Goal: Task Accomplishment & Management: Manage account settings

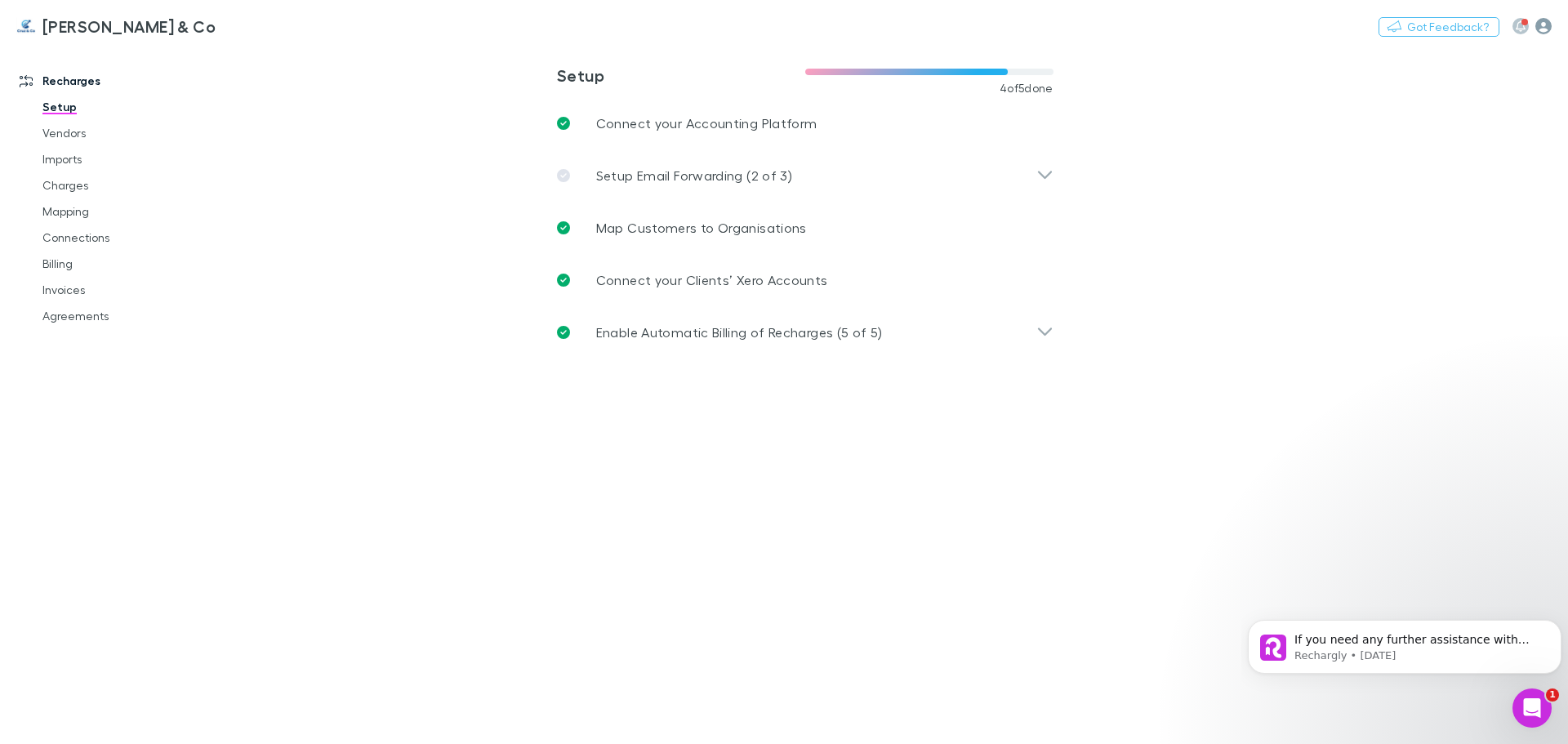
click at [1543, 29] on icon "button" at bounding box center [1544, 26] width 16 height 16
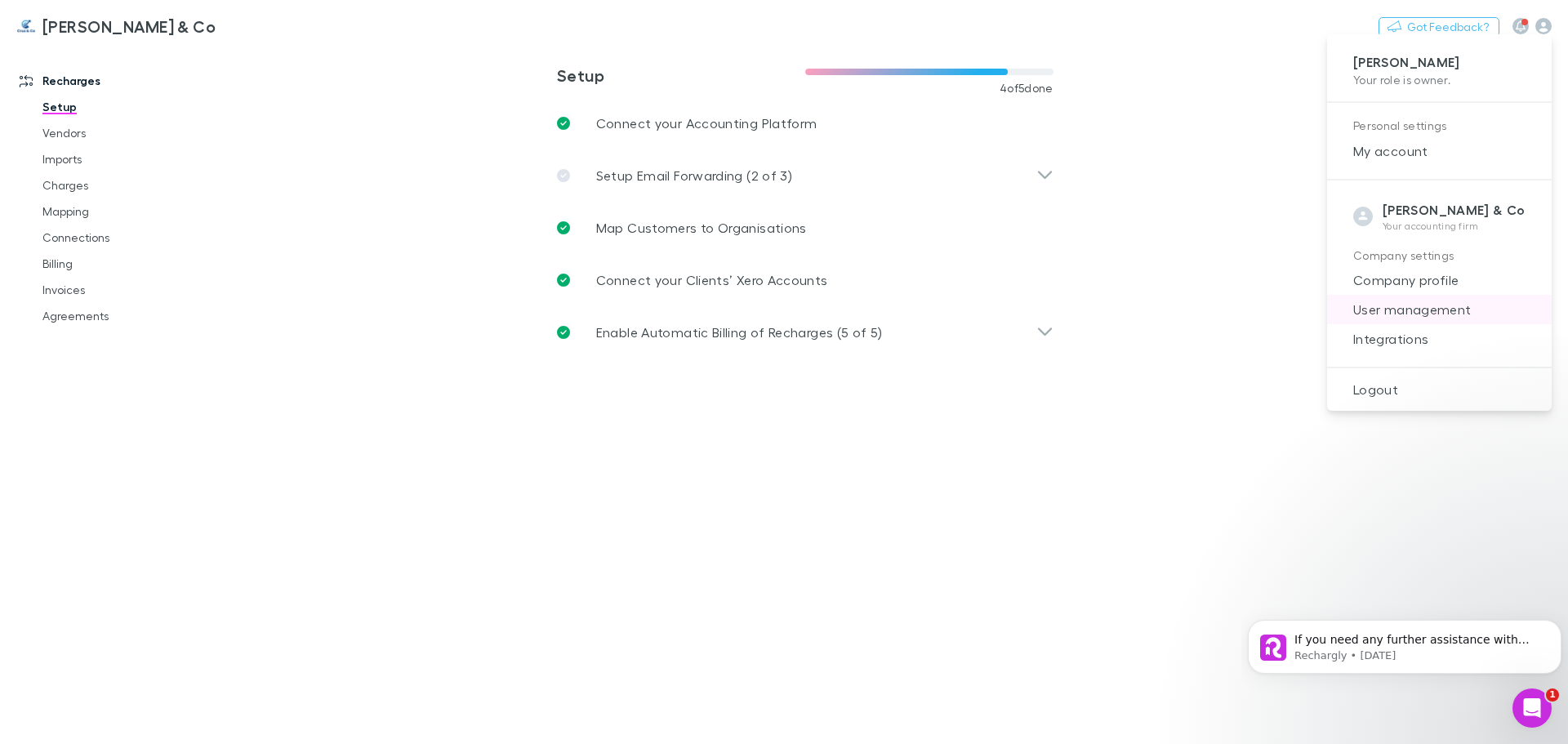
click at [1430, 309] on span "User management" at bounding box center [1439, 310] width 198 height 20
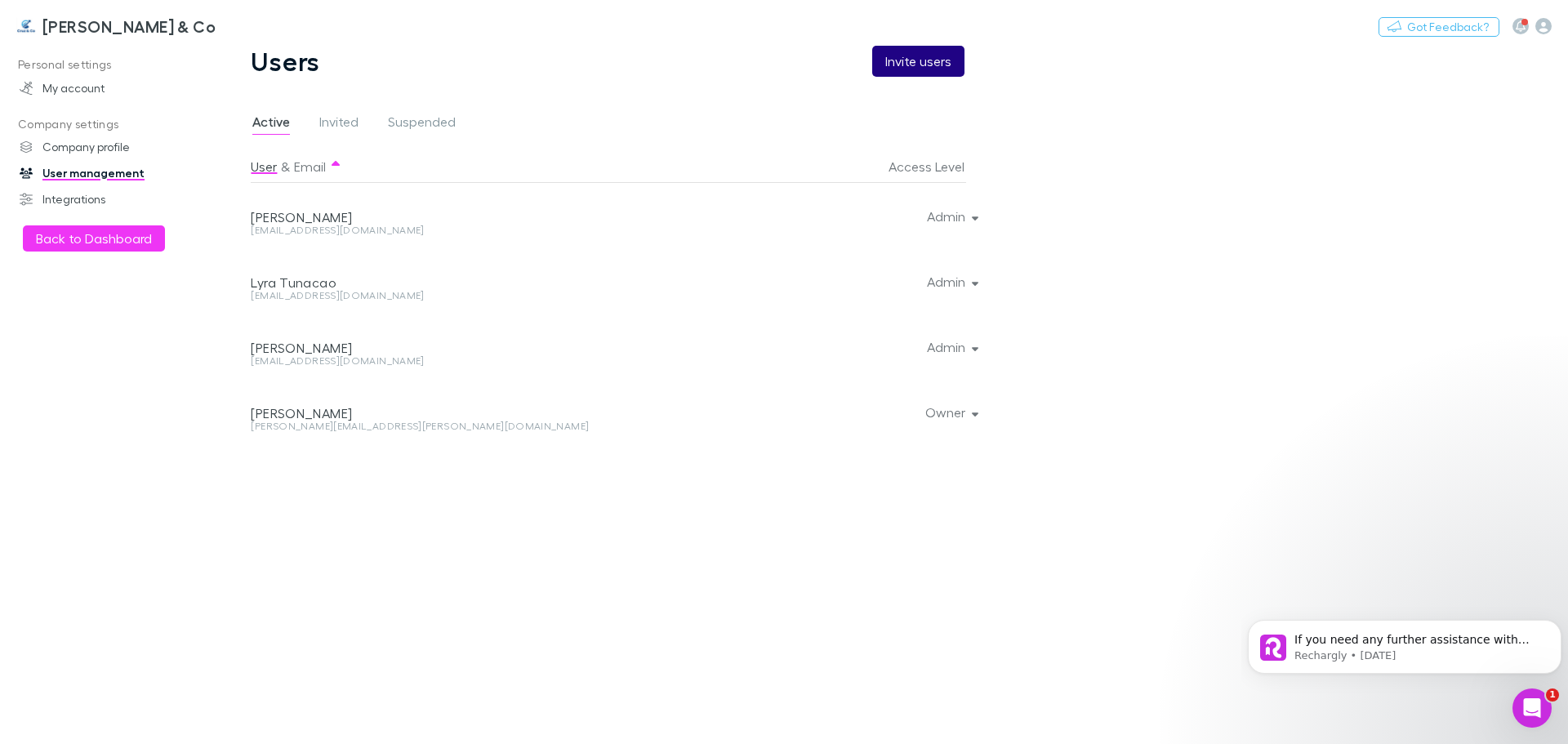
click at [916, 62] on button "Invite users" at bounding box center [918, 61] width 92 height 31
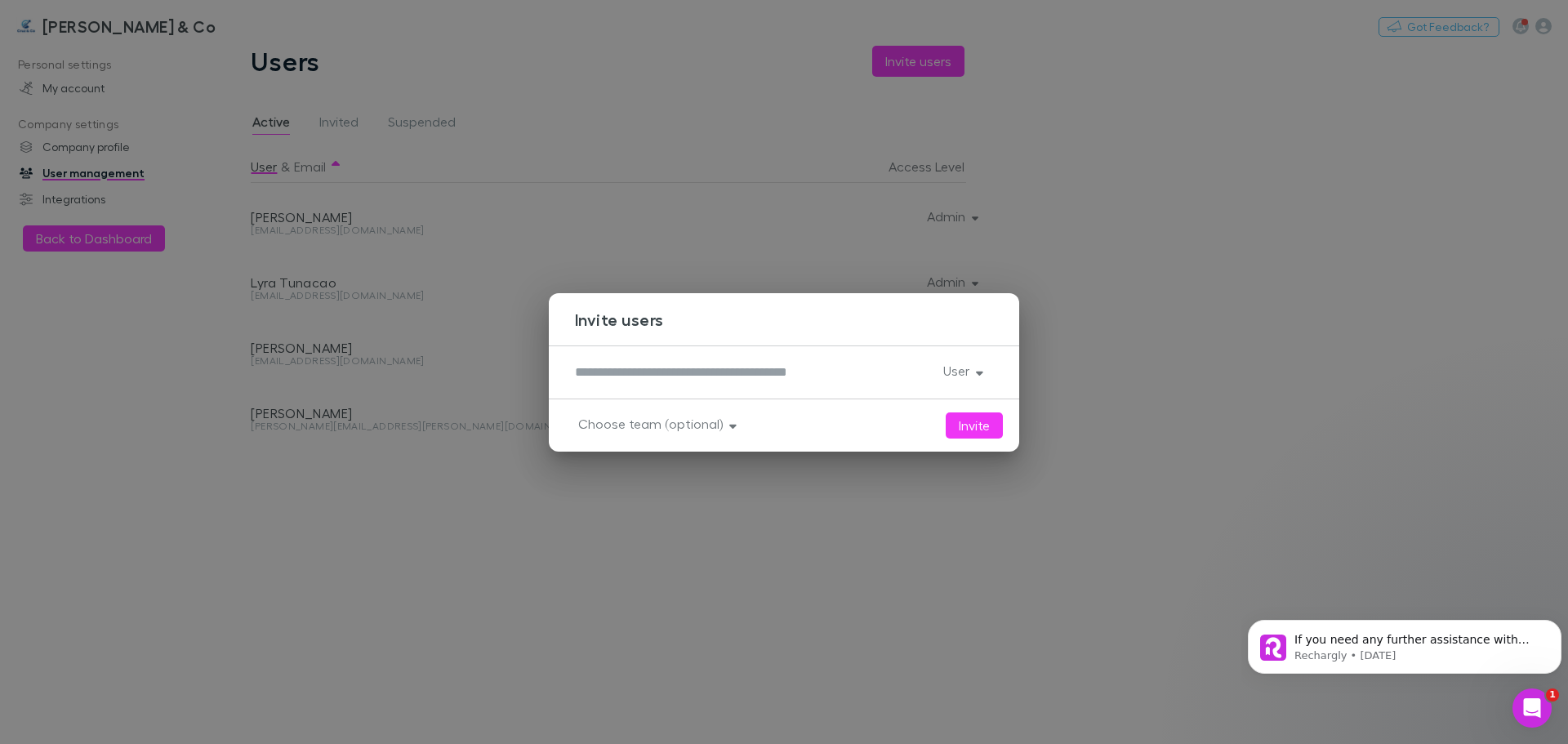
click at [785, 380] on textarea at bounding box center [753, 372] width 355 height 19
type textarea "**********"
click at [959, 375] on button "User" at bounding box center [962, 371] width 63 height 23
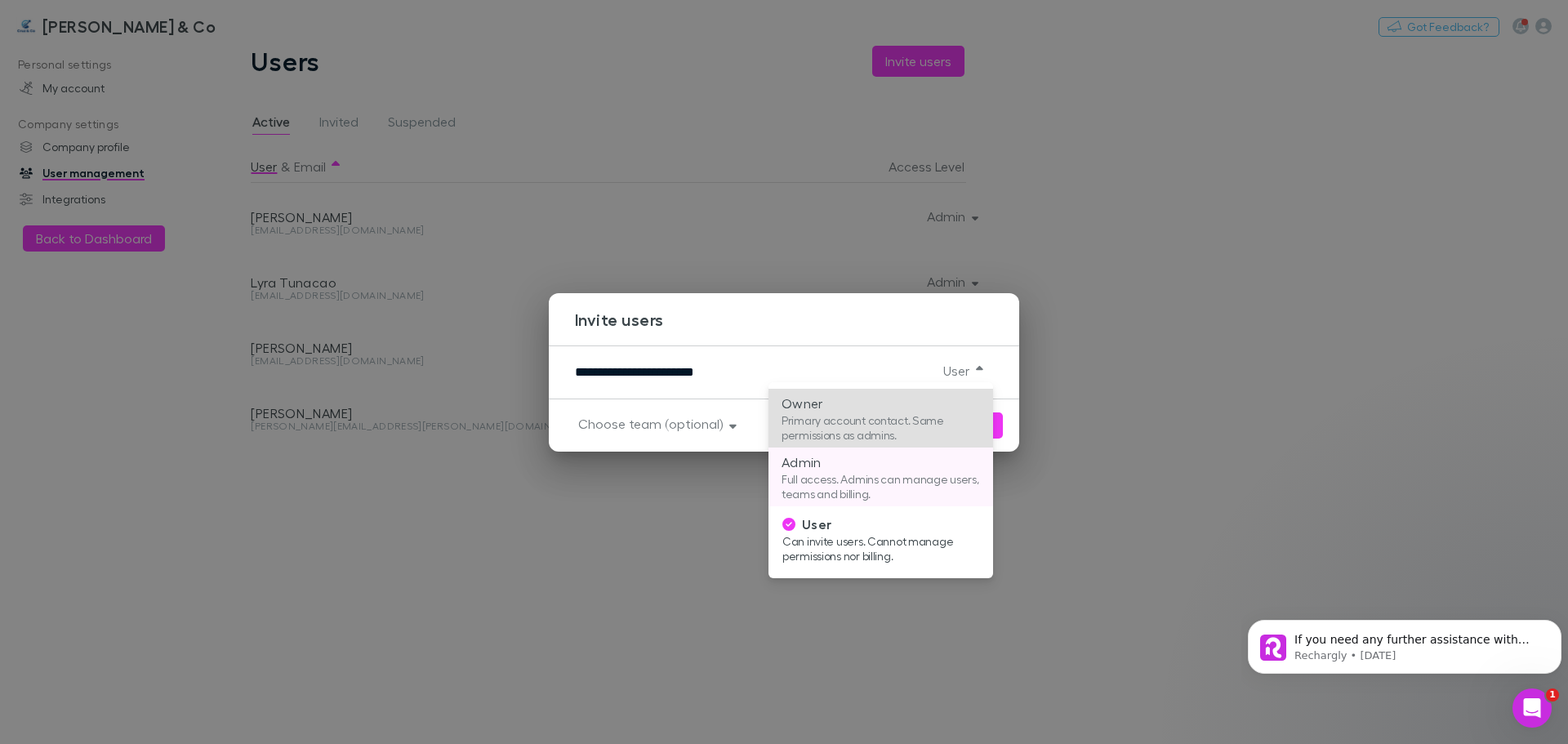
click at [919, 485] on p "Full access. Admins can manage users, teams and billing." at bounding box center [880, 487] width 198 height 29
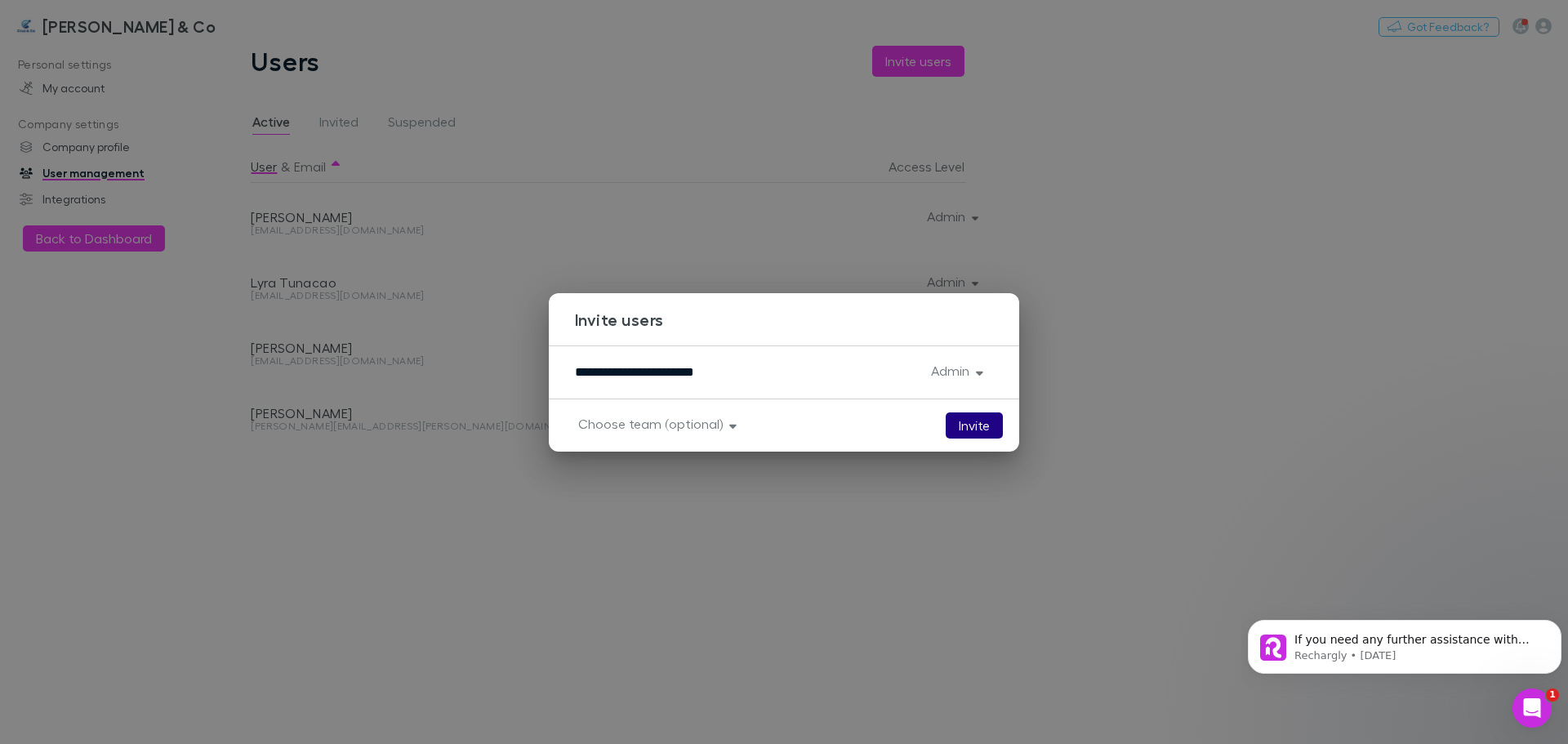
click at [978, 422] on button "Invite" at bounding box center [974, 425] width 57 height 26
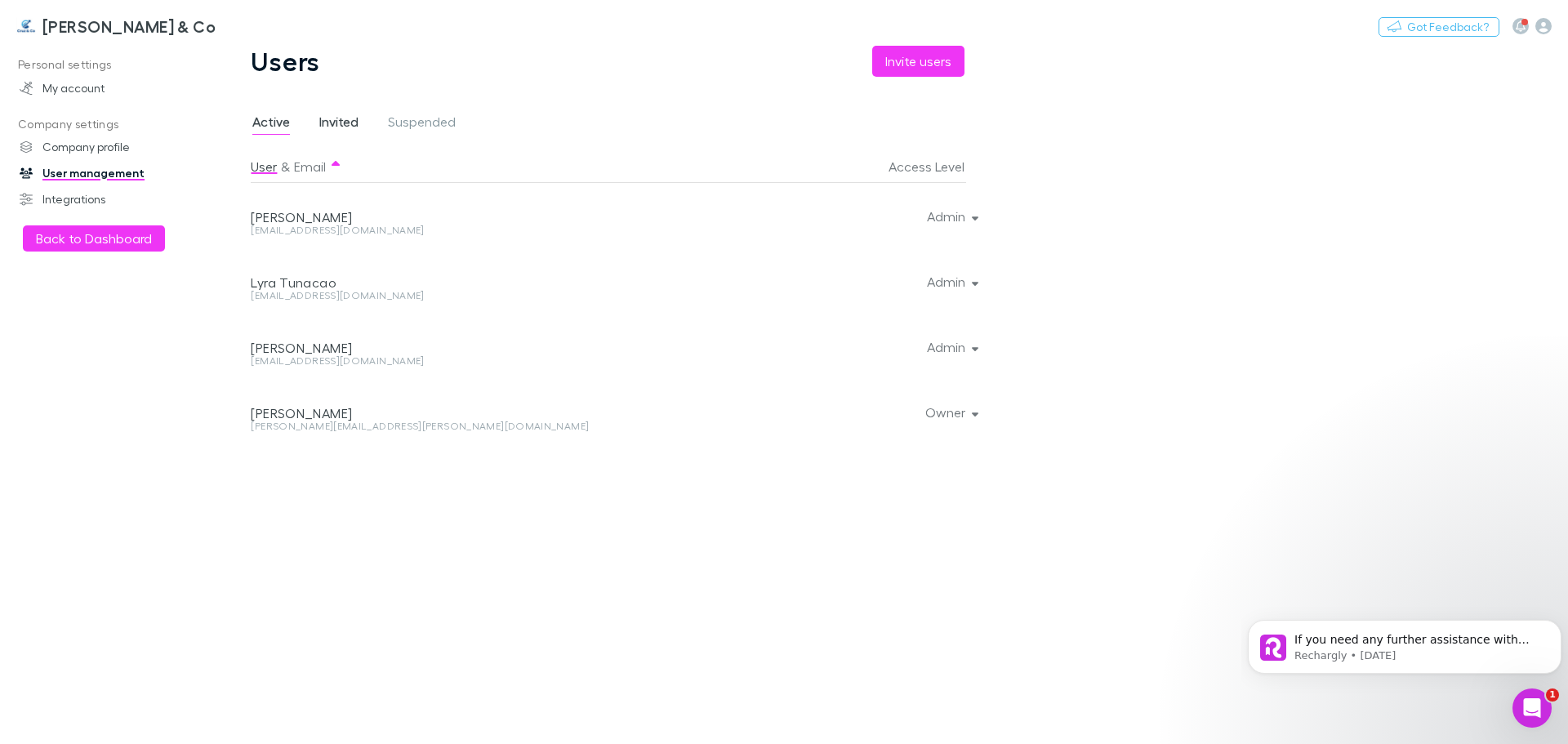
click at [334, 114] on span "Invited" at bounding box center [339, 124] width 39 height 21
